Goal: Information Seeking & Learning: Learn about a topic

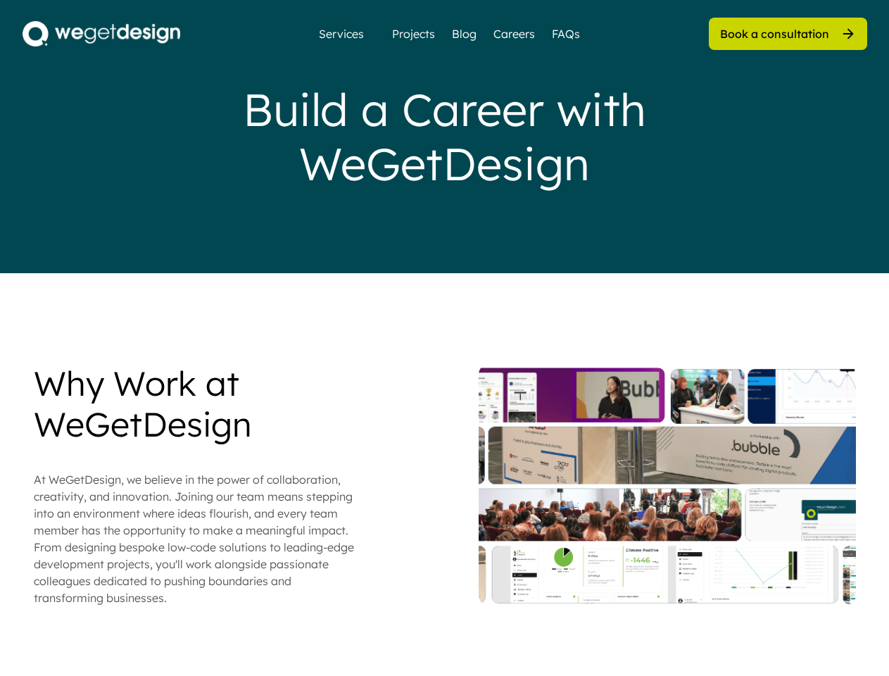
click at [444, 137] on div "Build a Career with WeGetDesign" at bounding box center [444, 136] width 563 height 108
click at [445, 137] on div "Build a Career with WeGetDesign" at bounding box center [444, 136] width 563 height 108
click at [445, 520] on div "Why Work at WeGetDesign At WeGetDesign, we believe in the power of collaboratio…" at bounding box center [445, 484] width 823 height 243
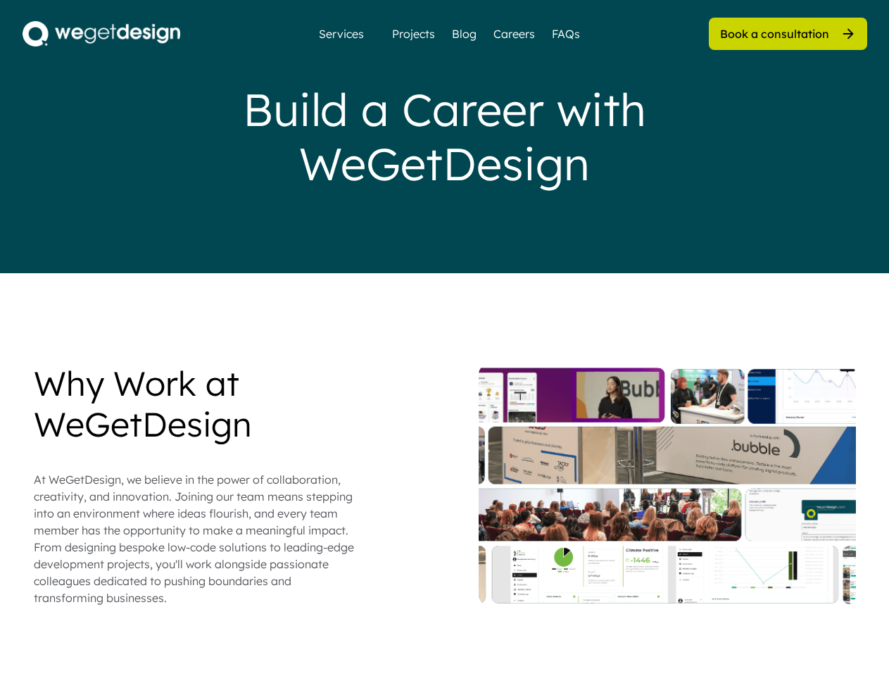
click at [445, 485] on div "Why Work at WeGetDesign At WeGetDesign, we believe in the power of collaboratio…" at bounding box center [445, 484] width 823 height 243
click at [196, 485] on div "At WeGetDesign, we believe in the power of collaboration, creativity, and innov…" at bounding box center [196, 538] width 324 height 135
click at [196, 404] on div "Why Work at WeGetDesign" at bounding box center [196, 403] width 324 height 81
click at [196, 539] on div "At WeGetDesign, we believe in the power of collaboration, creativity, and innov…" at bounding box center [196, 538] width 324 height 135
click at [668, 485] on div at bounding box center [667, 484] width 377 height 243
